Goal: Task Accomplishment & Management: Manage account settings

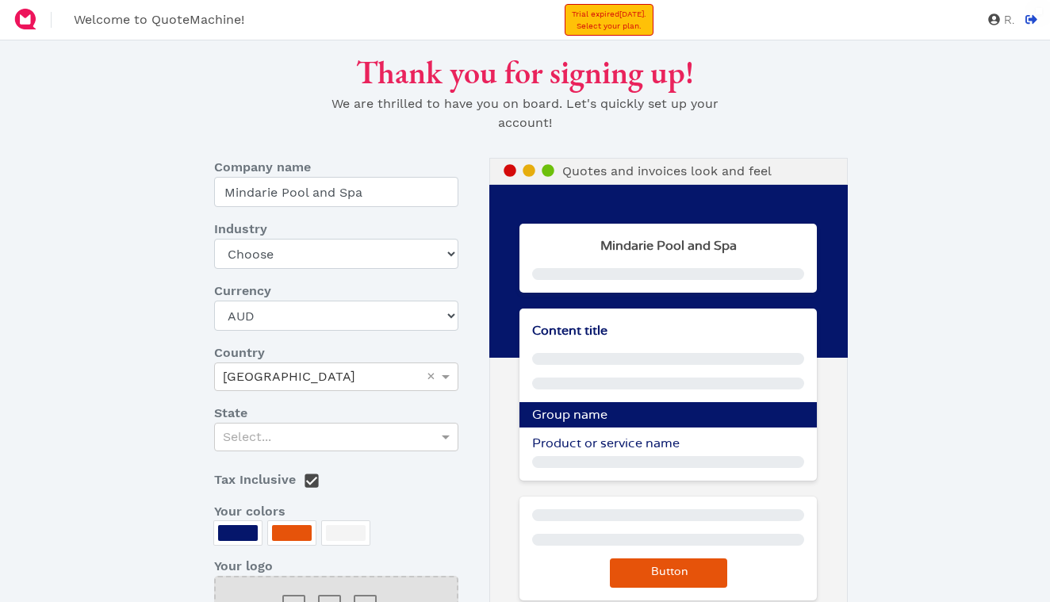
select select "AUD"
select select "other-retail"
click at [343, 435] on div "Select..." at bounding box center [336, 436] width 243 height 27
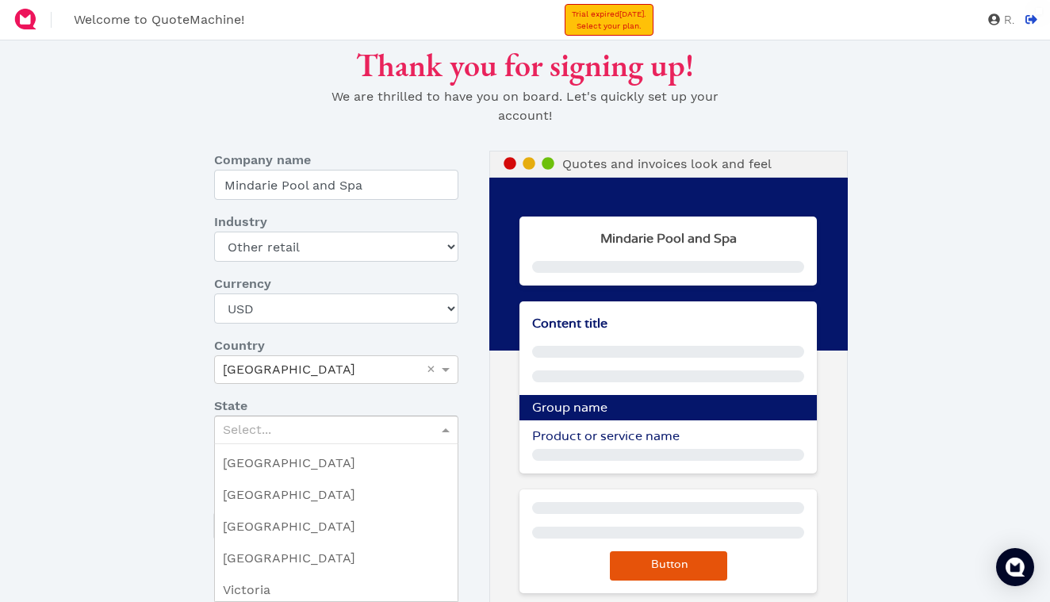
scroll to position [363, 0]
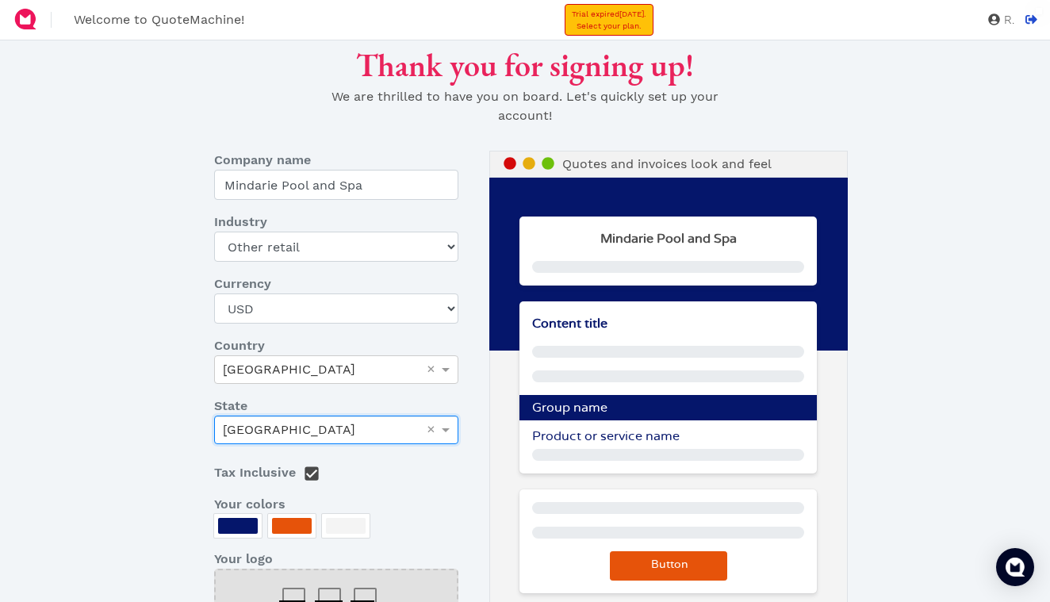
click at [406, 487] on dl "Company name Mindarie Pool and Spa Industry Choose Art gallery Bike Books Const…" at bounding box center [345, 412] width 287 height 523
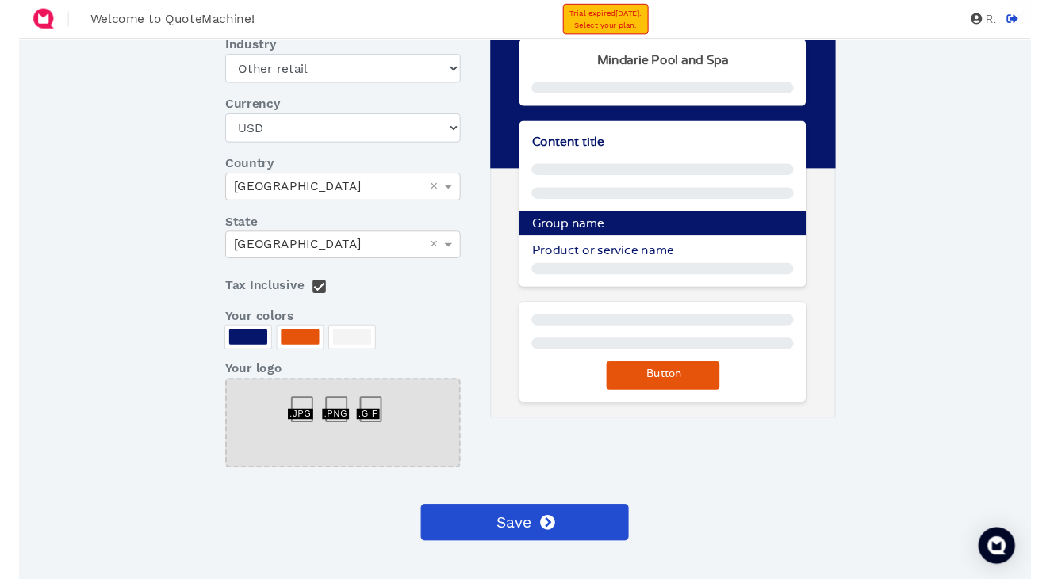
scroll to position [189, 0]
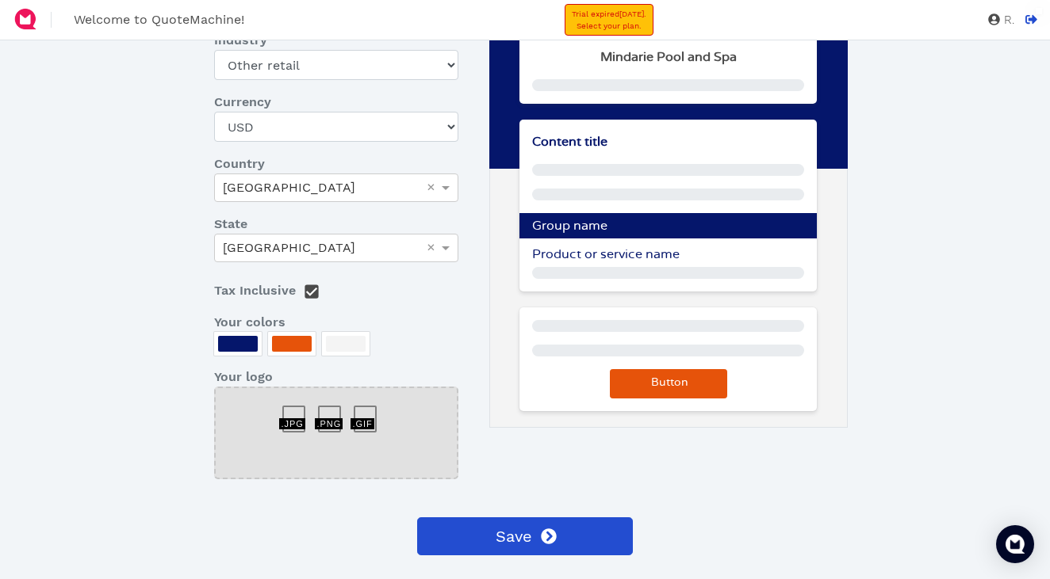
click at [293, 411] on div at bounding box center [300, 411] width 36 height 0
click at [289, 411] on div at bounding box center [300, 411] width 36 height 0
click at [296, 411] on div at bounding box center [300, 411] width 36 height 0
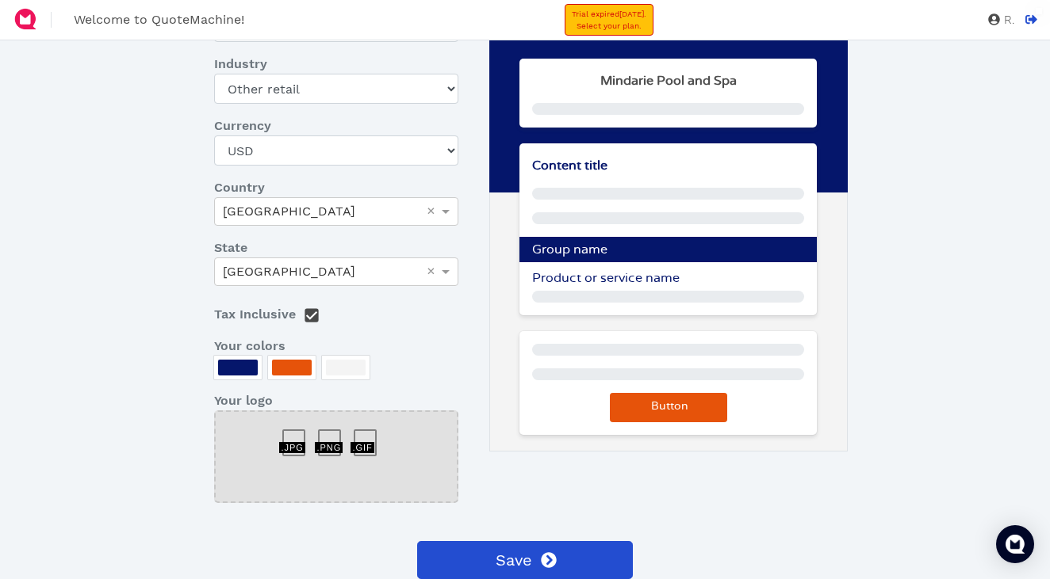
scroll to position [209, 0]
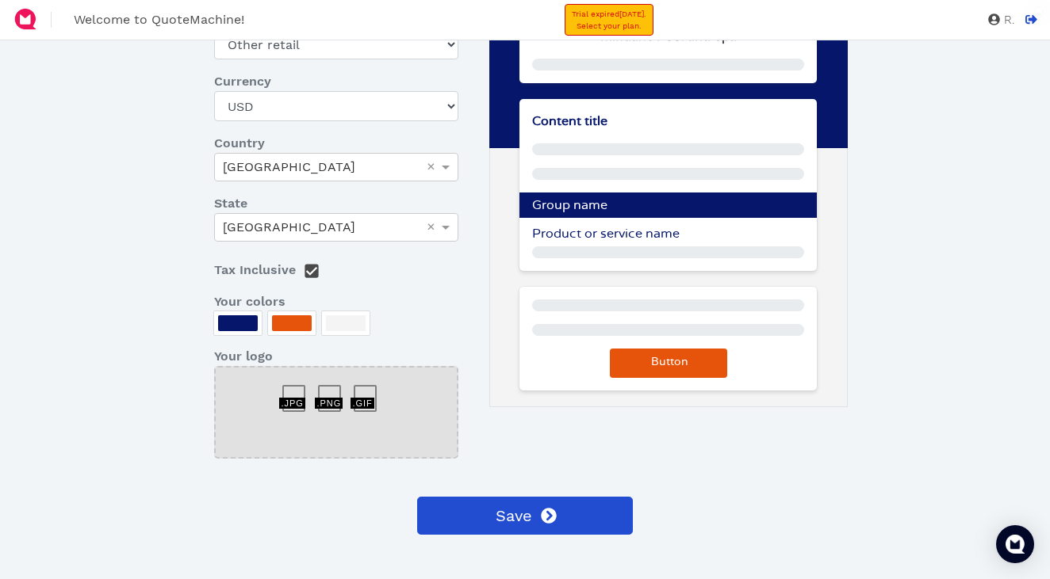
click at [354, 419] on div at bounding box center [336, 412] width 244 height 93
click at [285, 391] on div at bounding box center [300, 391] width 36 height 0
click at [296, 391] on div at bounding box center [300, 391] width 36 height 0
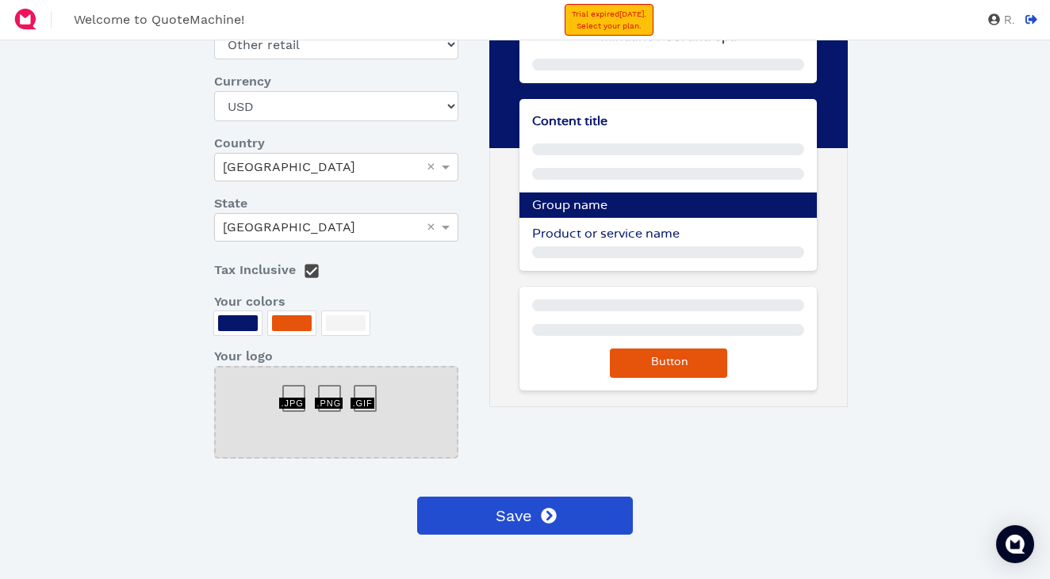
click at [262, 411] on div at bounding box center [336, 412] width 244 height 93
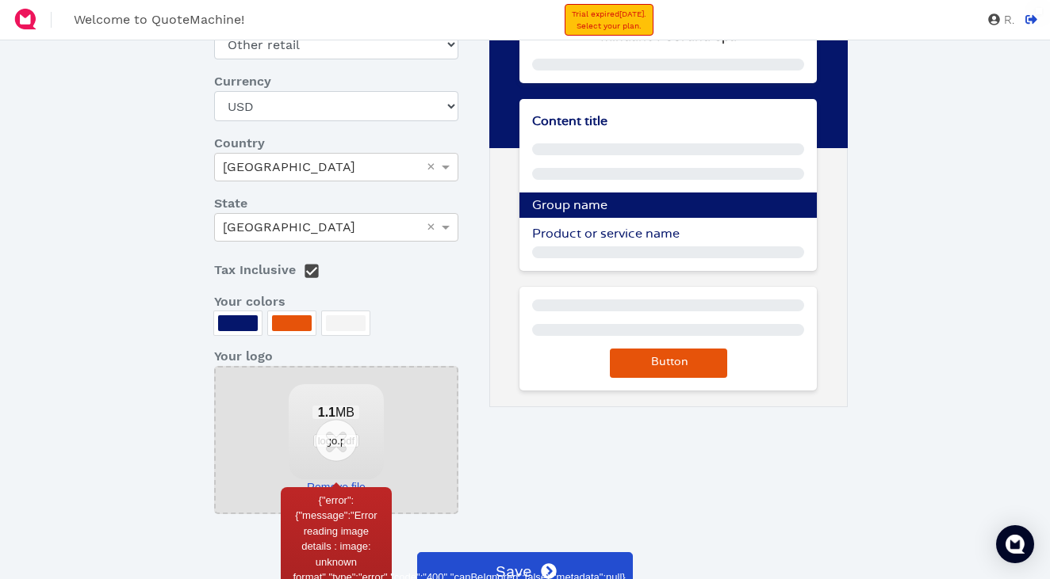
click at [341, 446] on span "logo.pdf" at bounding box center [336, 440] width 47 height 13
click at [356, 482] on link "Remove file" at bounding box center [336, 488] width 95 height 17
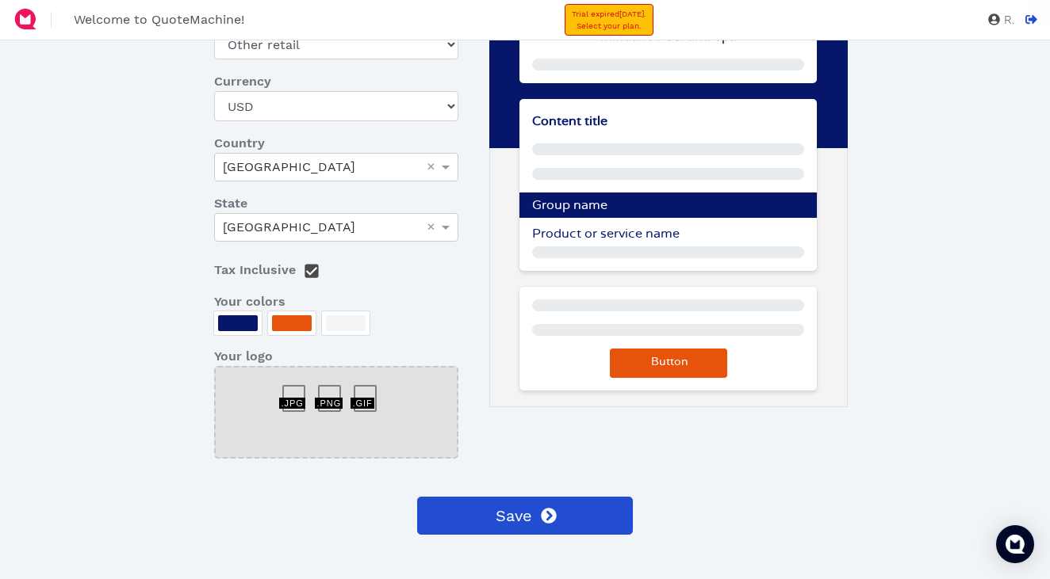
click at [295, 391] on div at bounding box center [300, 391] width 36 height 0
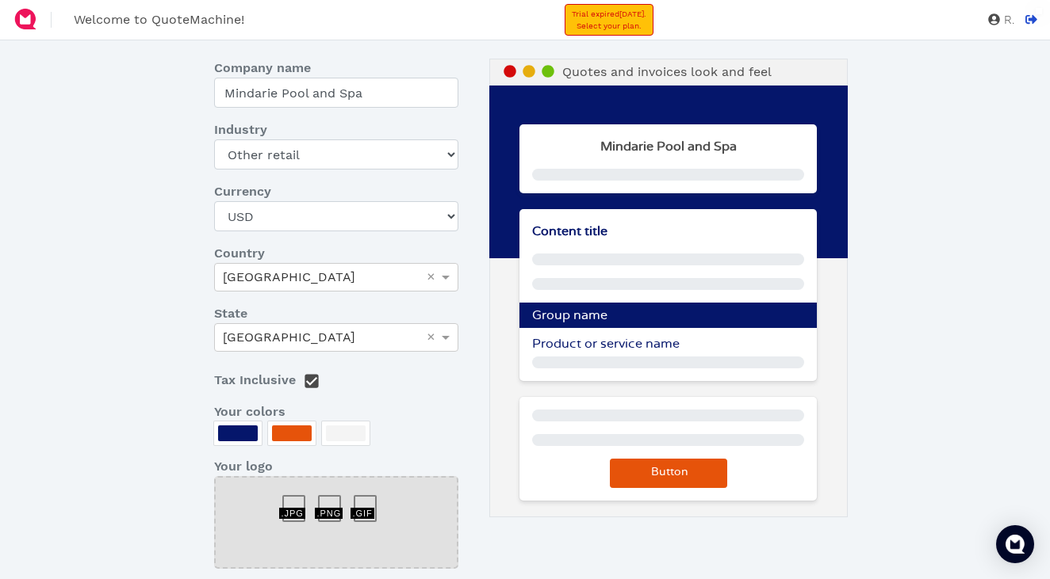
scroll to position [98, 0]
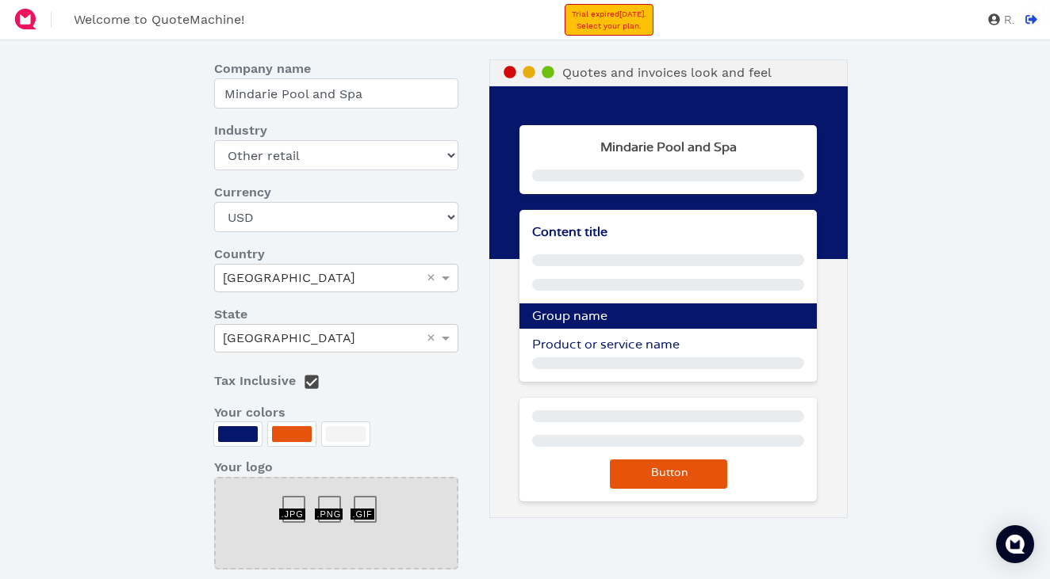
click at [583, 262] on p at bounding box center [668, 260] width 272 height 12
click at [576, 354] on p "Product or service name" at bounding box center [667, 344] width 297 height 19
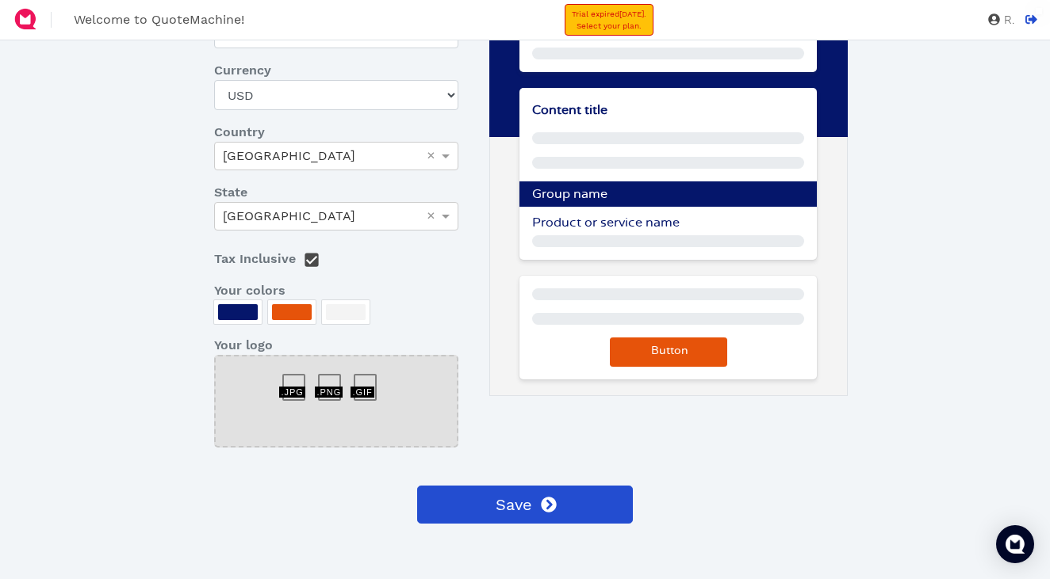
scroll to position [223, 0]
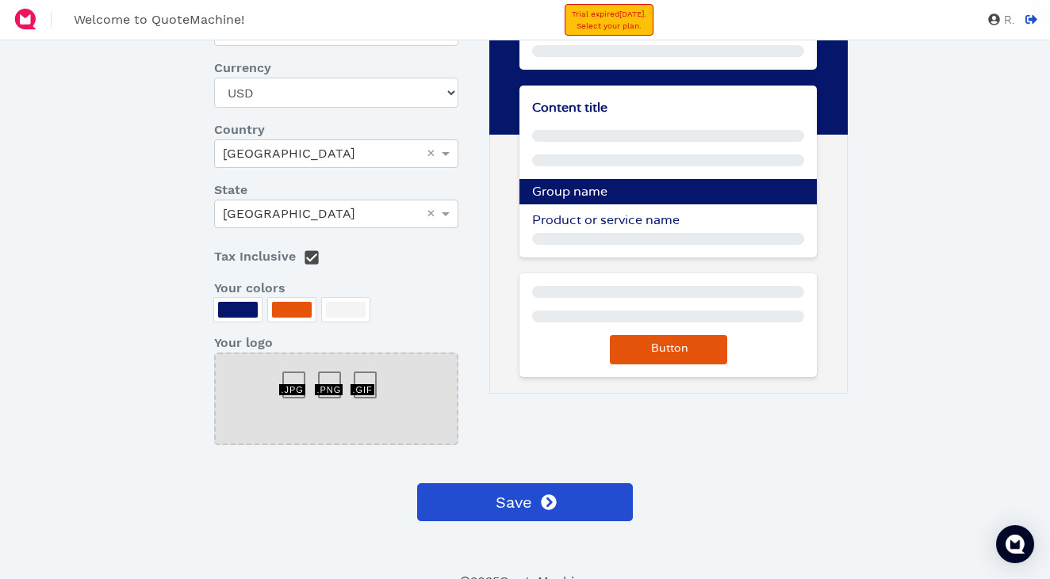
click at [593, 231] on div "Content title Group name Product or service name" at bounding box center [667, 172] width 297 height 172
click at [593, 226] on span "Product or service name" at bounding box center [605, 220] width 147 height 13
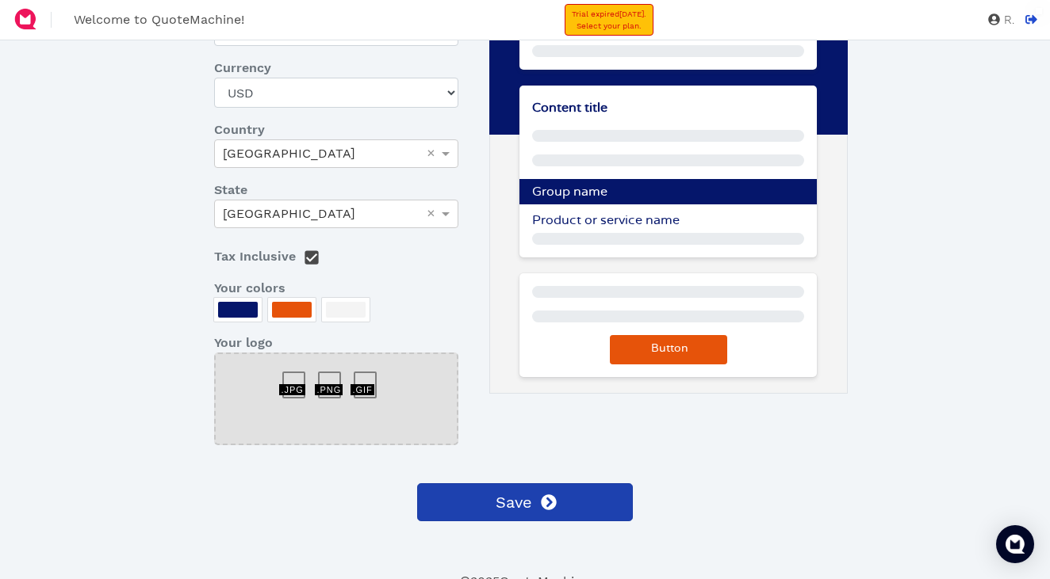
click at [548, 495] on icon at bounding box center [548, 502] width 15 height 15
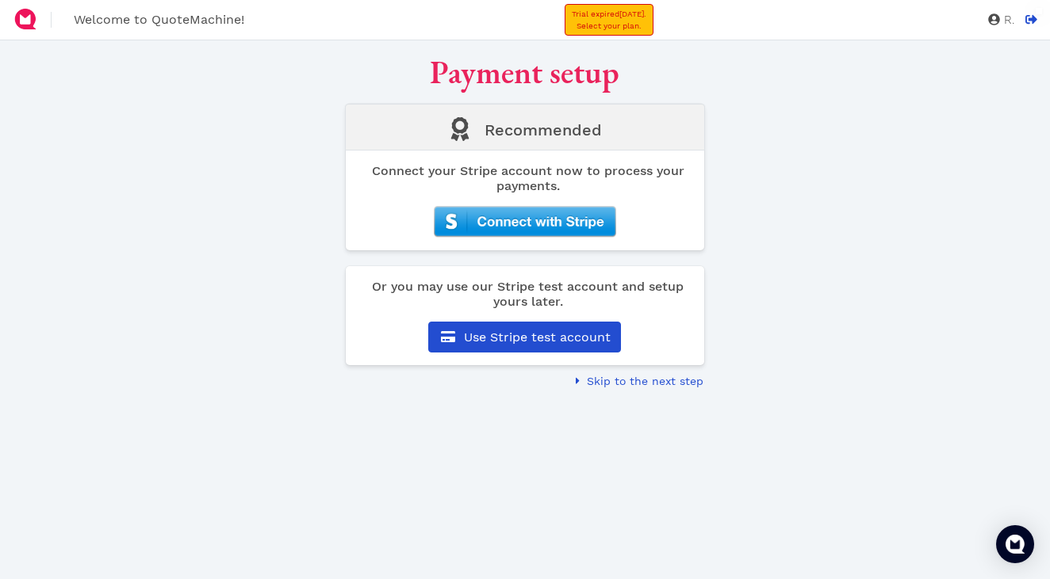
scroll to position [0, 0]
click at [668, 373] on button "Skip to the next step" at bounding box center [636, 381] width 136 height 25
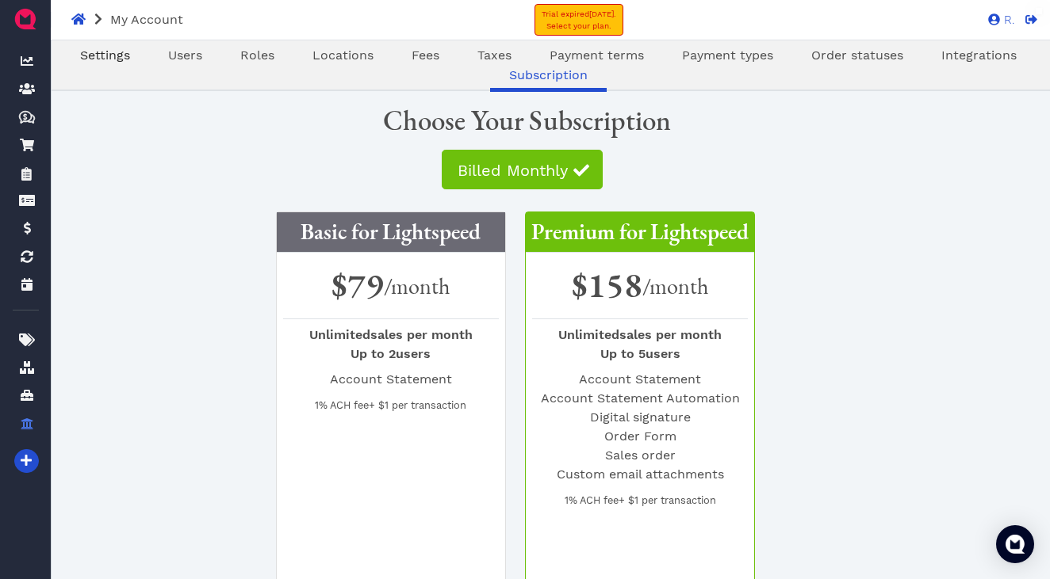
click at [109, 55] on span "Settings" at bounding box center [105, 55] width 50 height 15
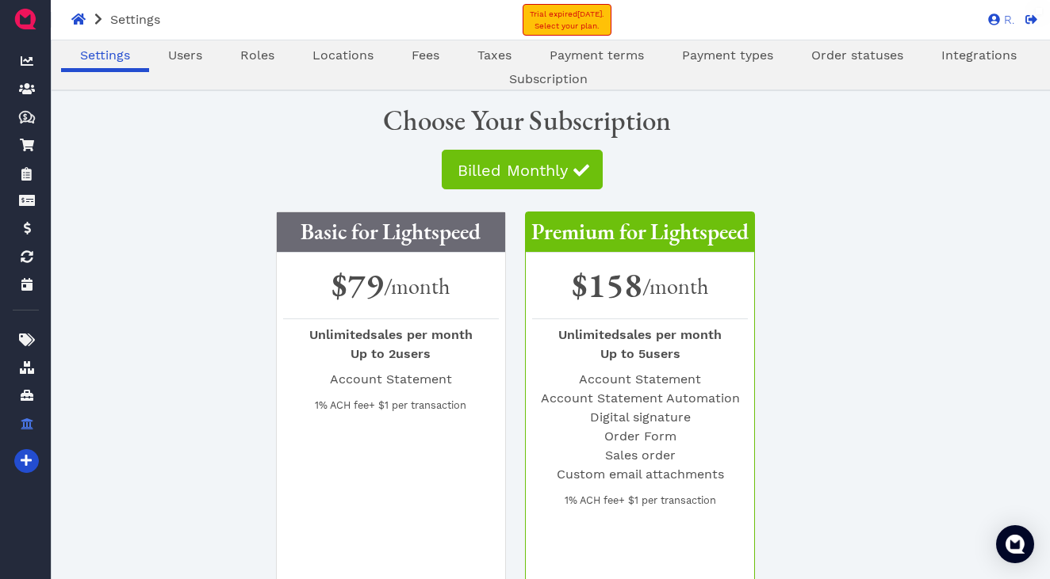
click at [143, 213] on div "Basic for Lightspeed $79 /month Unlimited sales per month Up to 2 users Account…" at bounding box center [524, 442] width 921 height 474
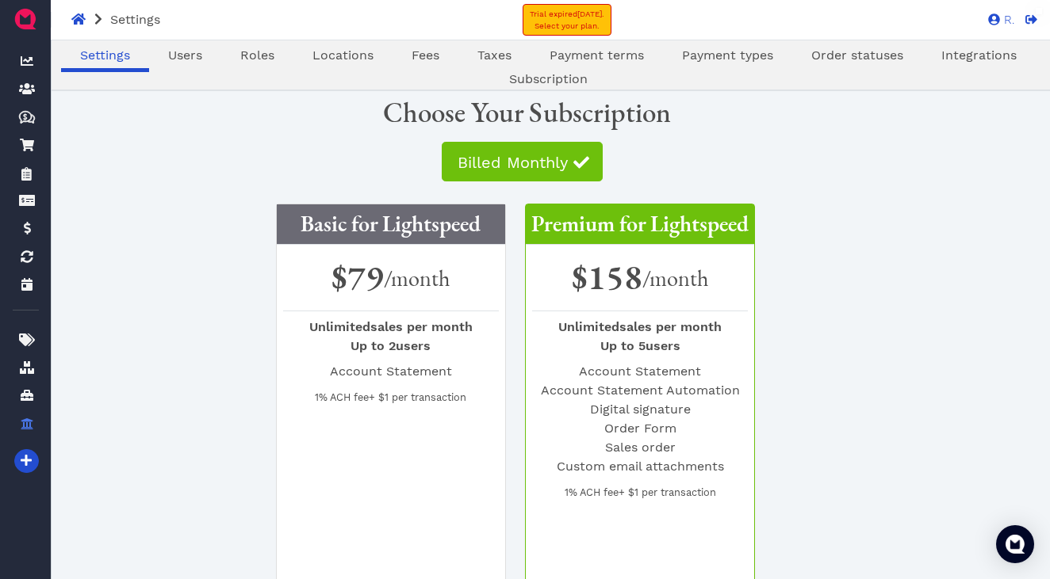
scroll to position [8, 0]
click at [189, 55] on span "Users" at bounding box center [185, 55] width 34 height 15
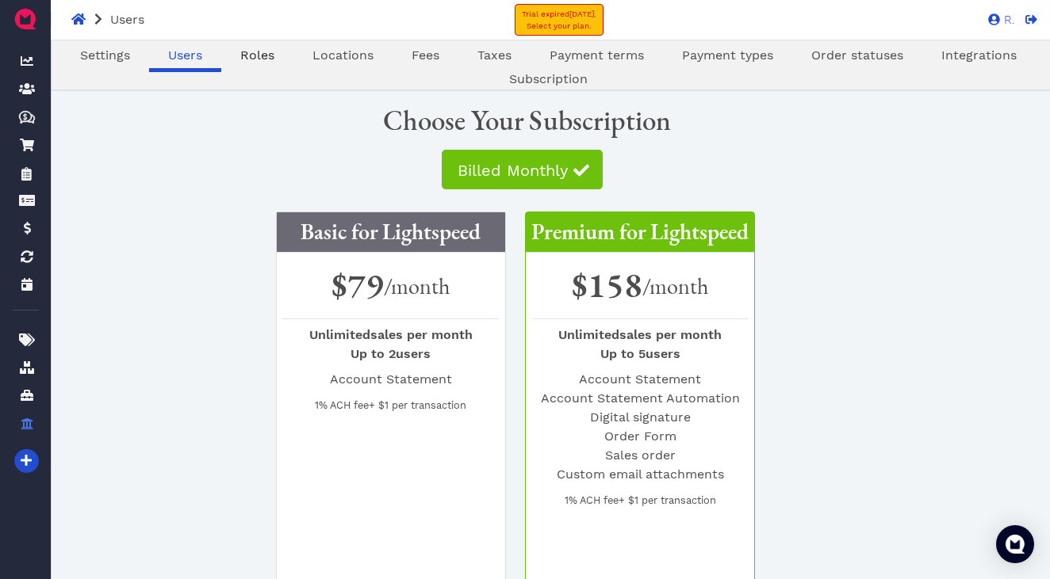
click at [256, 54] on span "Roles" at bounding box center [257, 55] width 34 height 15
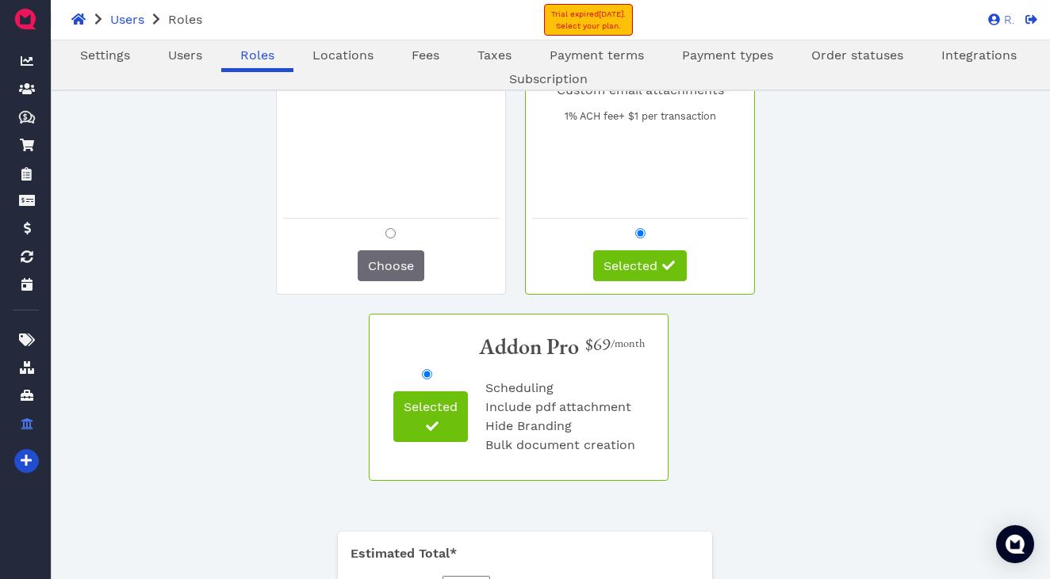
scroll to position [385, 0]
click at [442, 414] on span "Selected" at bounding box center [430, 406] width 54 height 15
radio input "false"
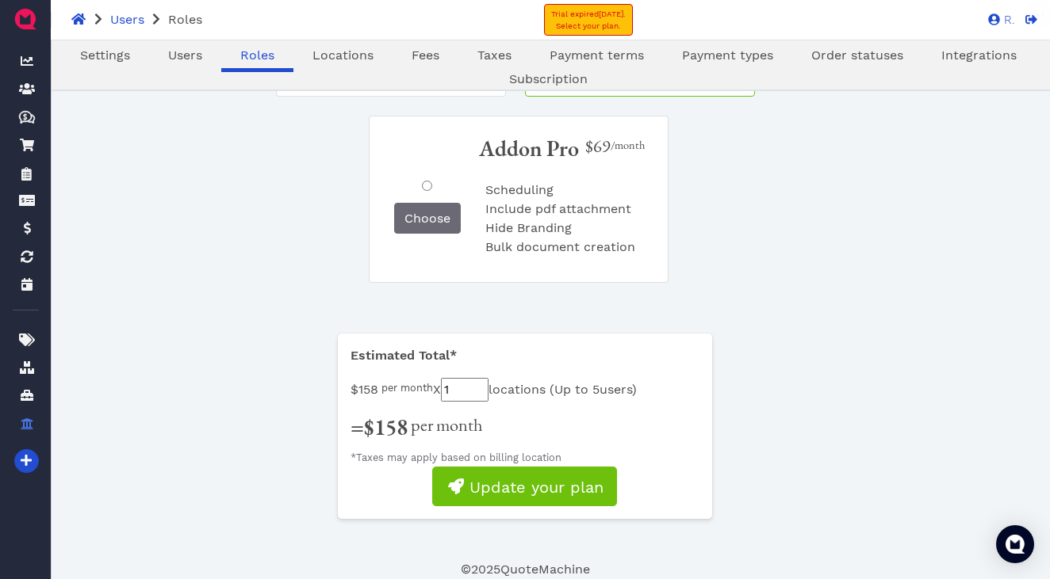
scroll to position [633, 0]
click at [991, 59] on span "Integrations" at bounding box center [978, 55] width 75 height 15
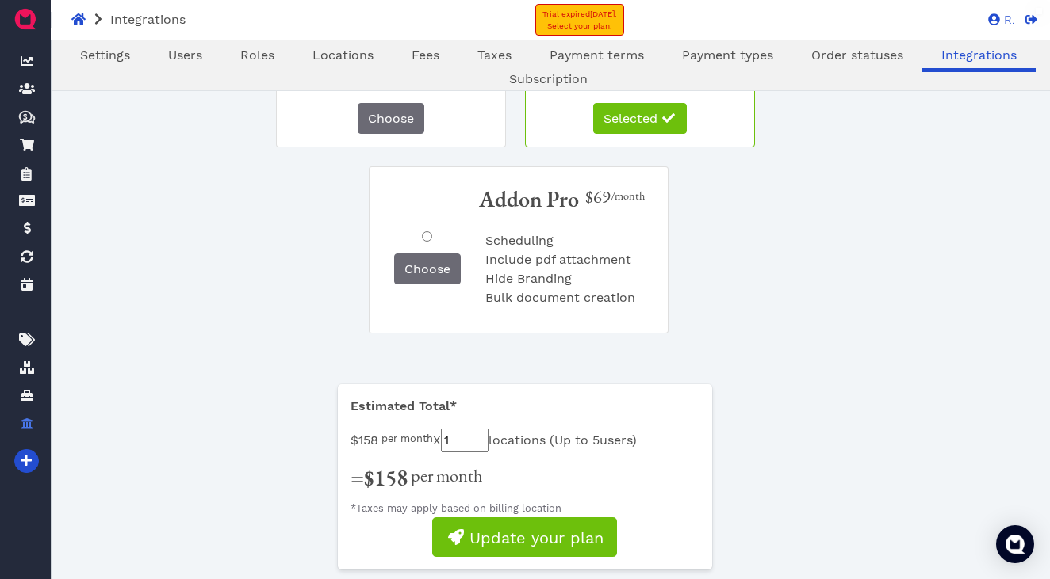
scroll to position [522, 0]
